Goal: Information Seeking & Learning: Learn about a topic

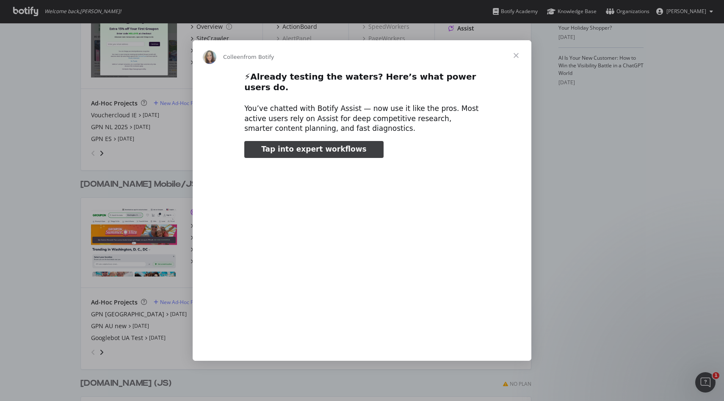
type input "25147"
click at [516, 64] on span "Close" at bounding box center [516, 55] width 30 height 30
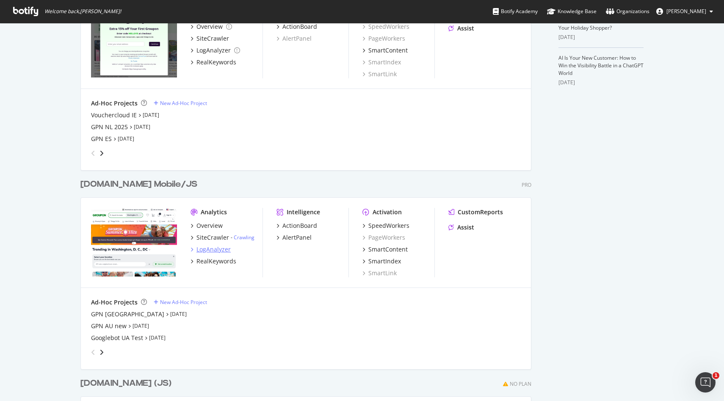
click at [214, 249] on div "LogAnalyzer" at bounding box center [214, 249] width 34 height 8
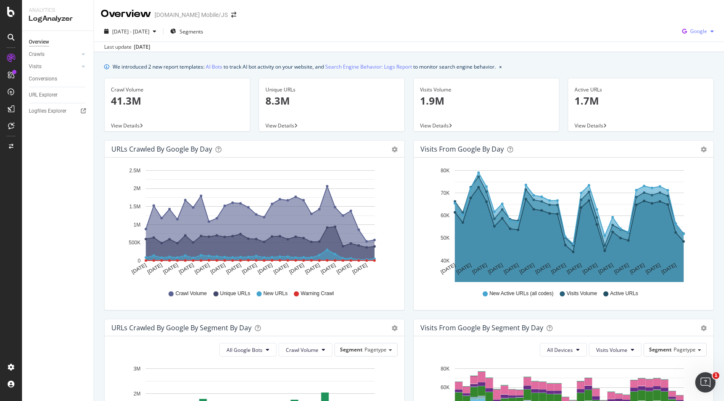
click at [686, 30] on icon "button" at bounding box center [684, 31] width 11 height 12
click at [692, 83] on span "OpenAI" at bounding box center [698, 80] width 31 height 8
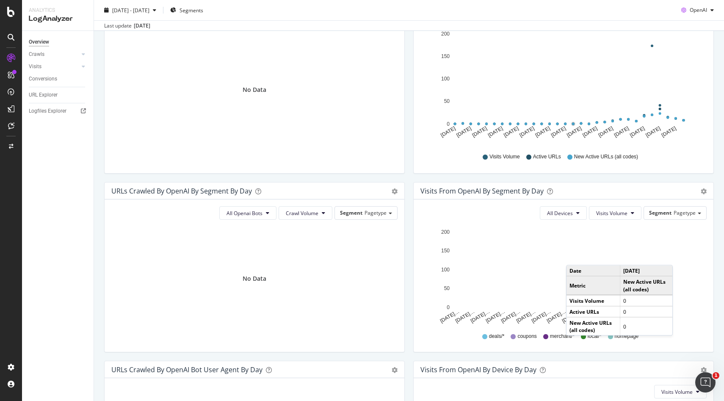
scroll to position [138, 0]
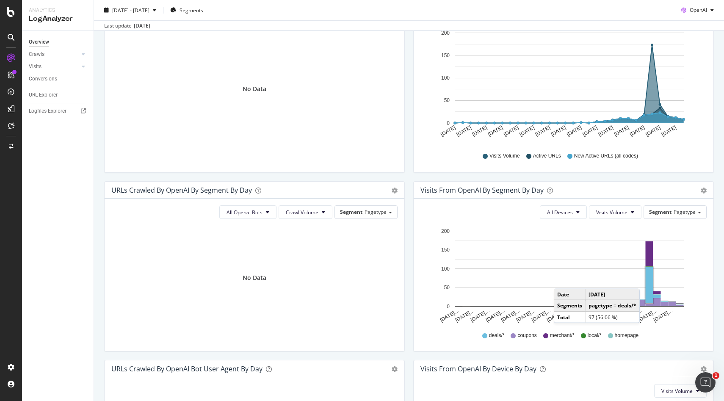
click at [648, 280] on rect "A chart." at bounding box center [650, 285] width 8 height 36
